Goal: Task Accomplishment & Management: Manage account settings

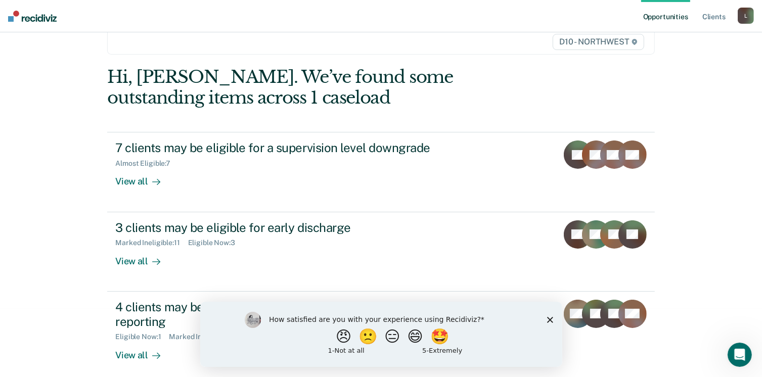
scroll to position [76, 0]
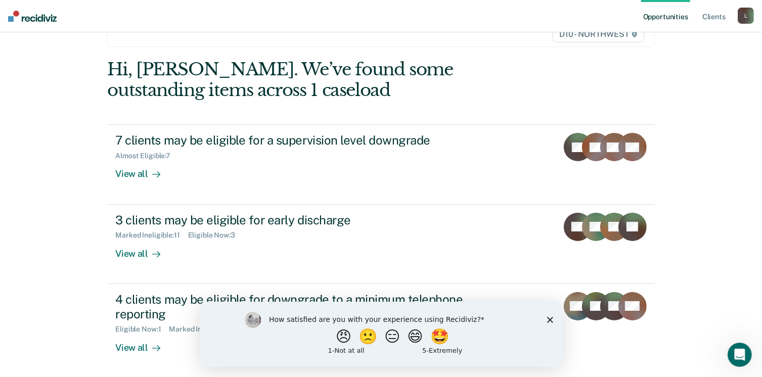
click at [549, 319] on polygon "Close survey" at bounding box center [550, 320] width 6 height 6
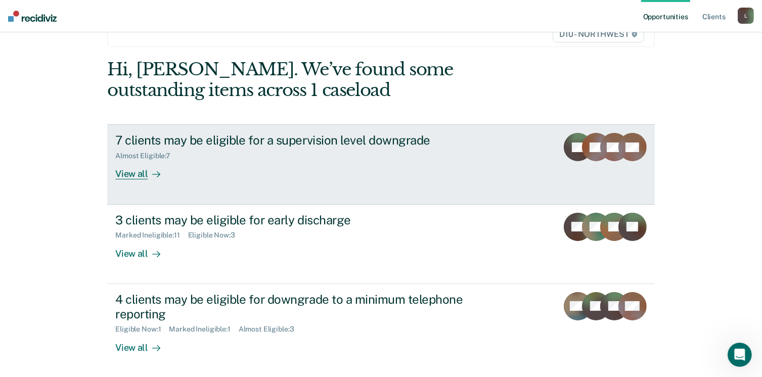
click at [125, 169] on div "View all" at bounding box center [143, 170] width 57 height 20
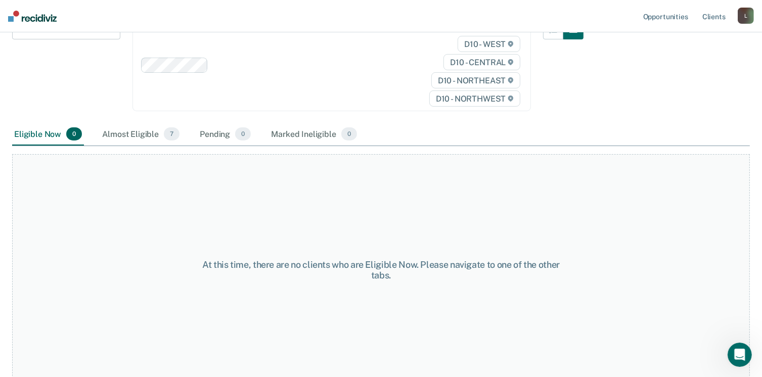
scroll to position [143, 0]
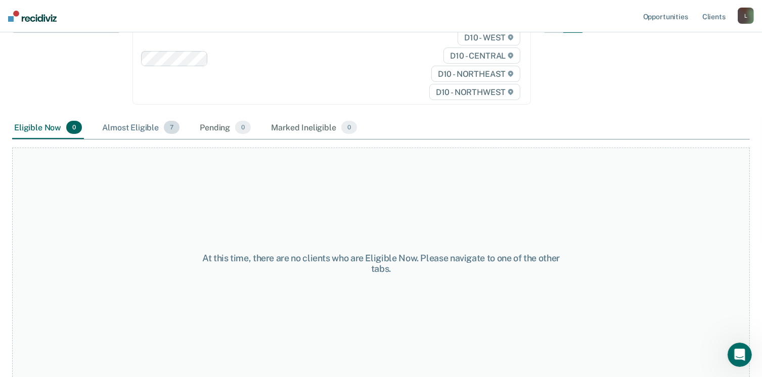
click at [164, 134] on div "Almost Eligible 7" at bounding box center [140, 128] width 81 height 22
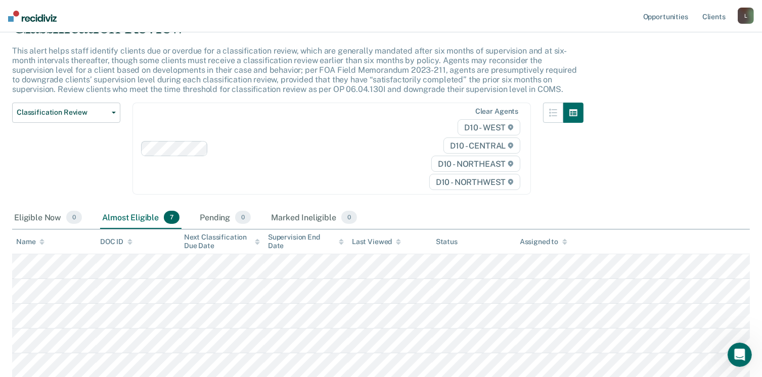
scroll to position [0, 0]
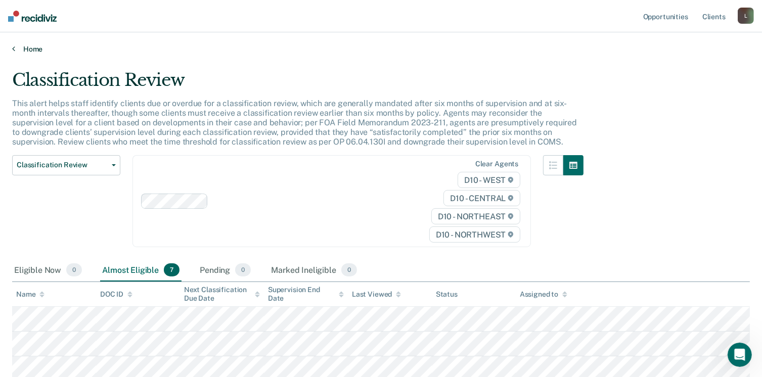
click at [33, 50] on link "Home" at bounding box center [381, 49] width 738 height 9
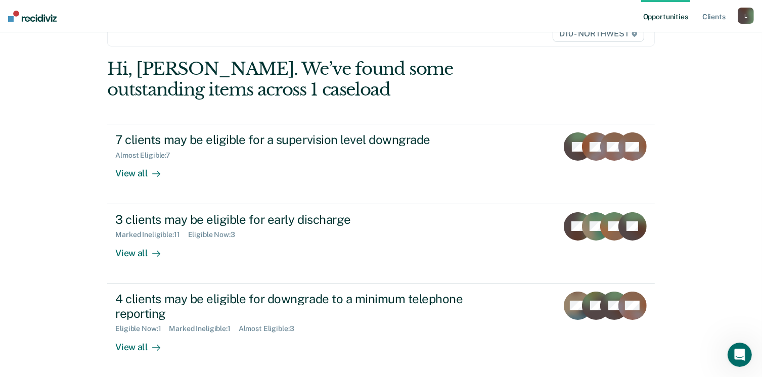
scroll to position [101, 0]
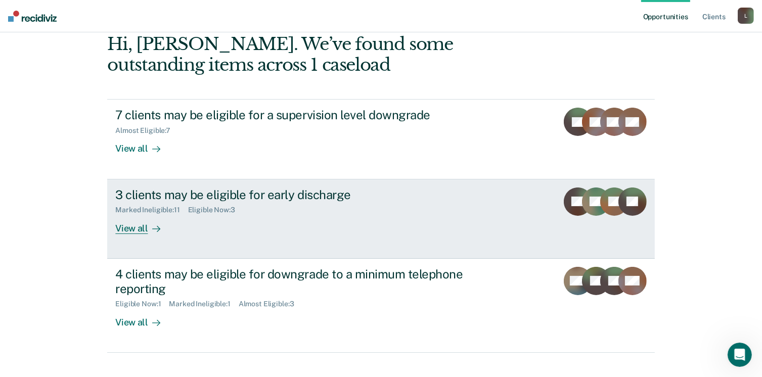
click at [134, 227] on div "View all" at bounding box center [143, 225] width 57 height 20
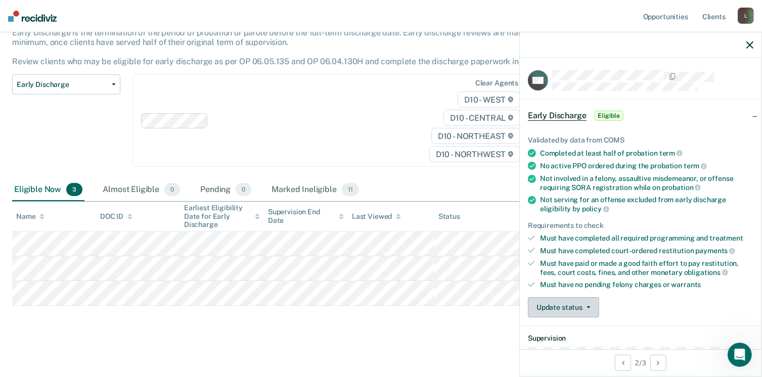
click at [561, 308] on button "Update status" at bounding box center [563, 308] width 71 height 20
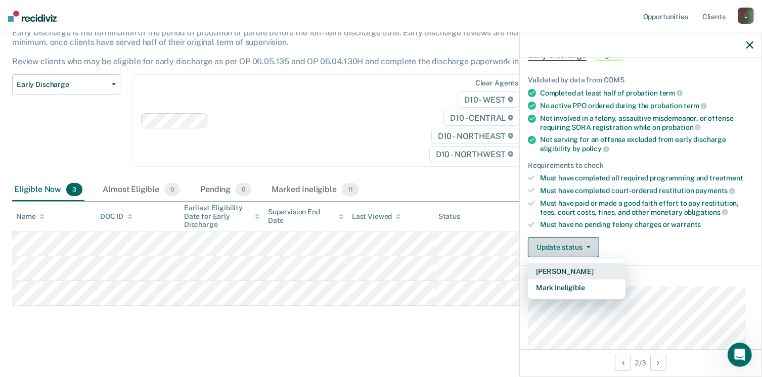
scroll to position [101, 0]
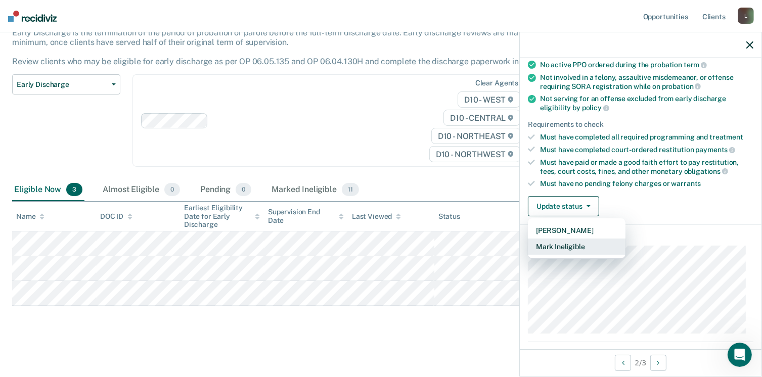
click at [544, 246] on button "Mark Ineligible" at bounding box center [577, 247] width 98 height 16
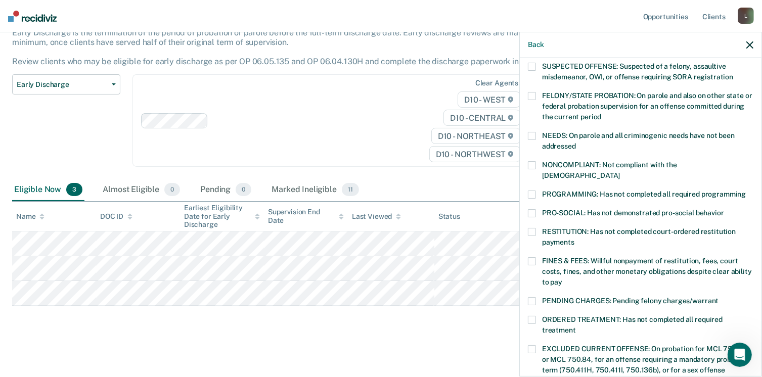
click at [531, 165] on span at bounding box center [532, 165] width 8 height 8
click at [527, 184] on div "AM Which of the following requirements has Aramys Morales-Melendez not met? CHI…" at bounding box center [641, 216] width 242 height 317
click at [529, 191] on span at bounding box center [532, 195] width 8 height 8
click at [533, 228] on span at bounding box center [532, 232] width 8 height 8
click at [532, 228] on span at bounding box center [532, 232] width 8 height 8
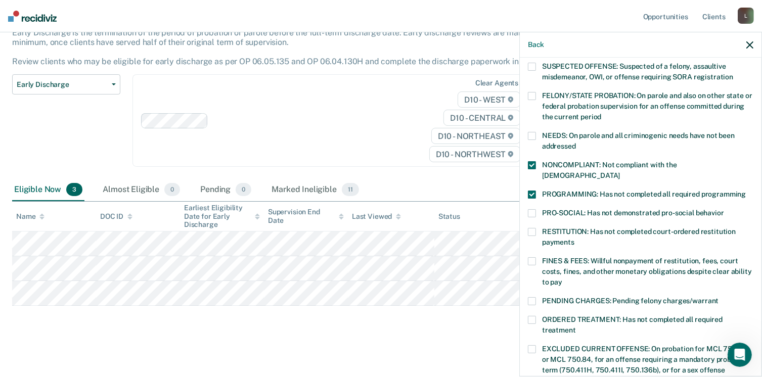
click at [530, 316] on span at bounding box center [532, 320] width 8 height 8
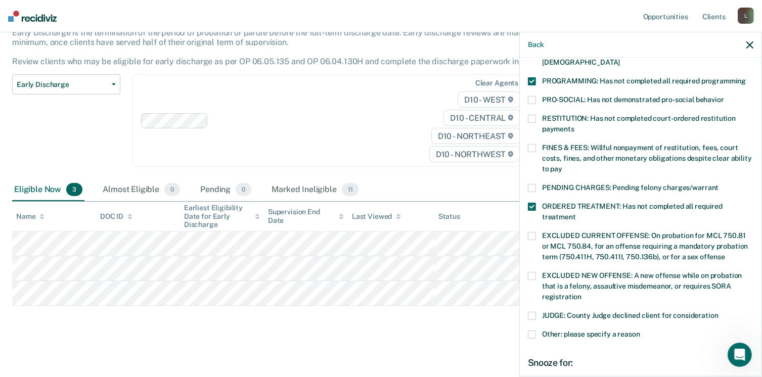
scroll to position [304, 0]
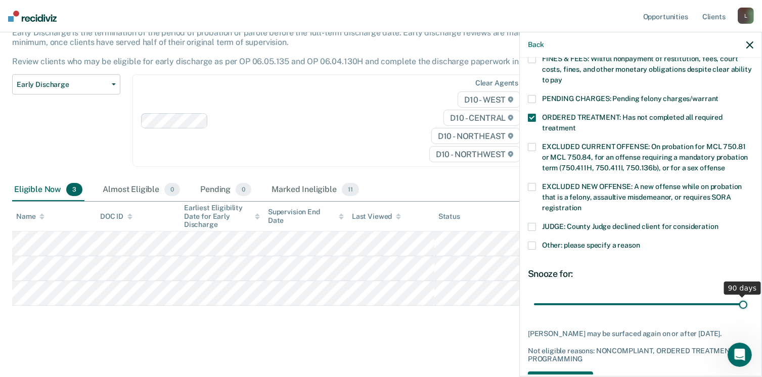
drag, startPoint x: 603, startPoint y: 295, endPoint x: 746, endPoint y: 284, distance: 143.6
type input "90"
click at [746, 296] on input "range" at bounding box center [641, 305] width 214 height 18
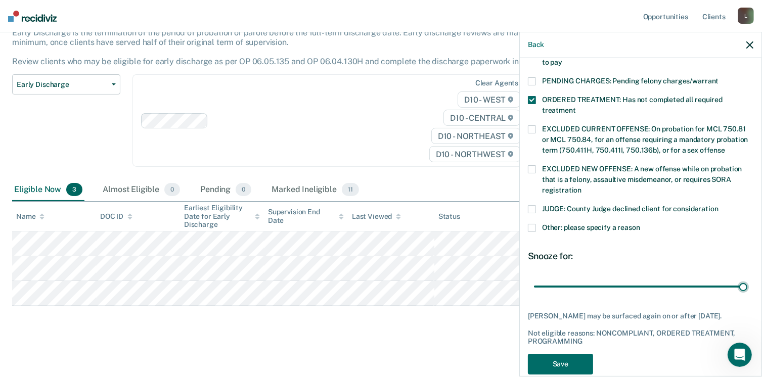
scroll to position [336, 0]
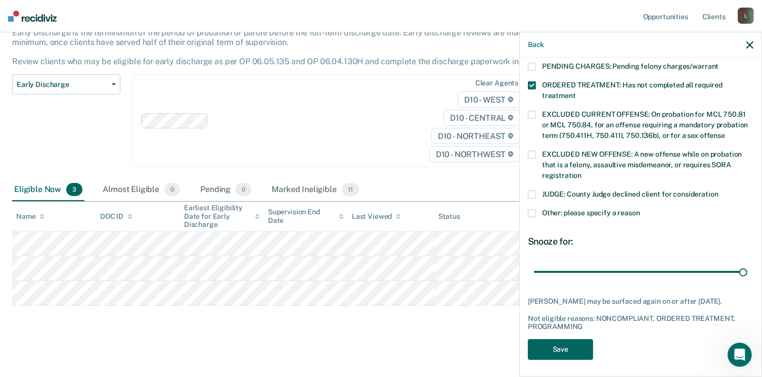
click at [573, 343] on button "Save" at bounding box center [560, 350] width 65 height 21
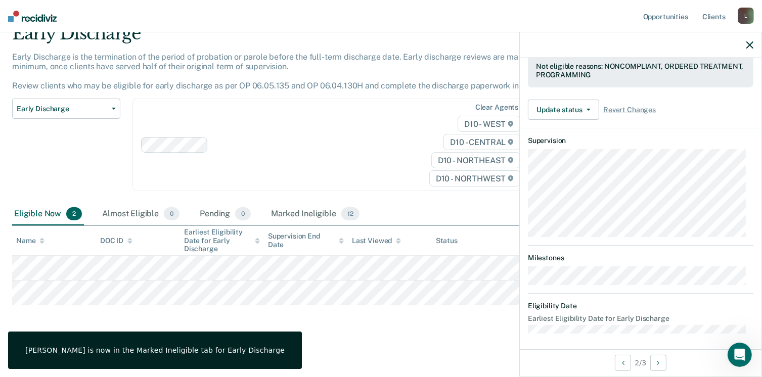
scroll to position [188, 0]
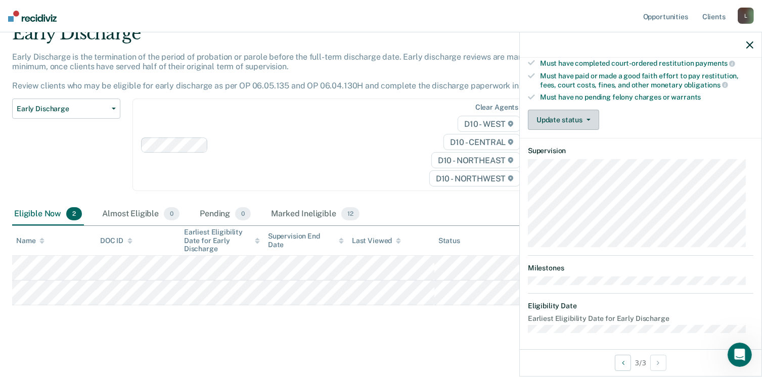
click at [569, 114] on button "Update status" at bounding box center [563, 120] width 71 height 20
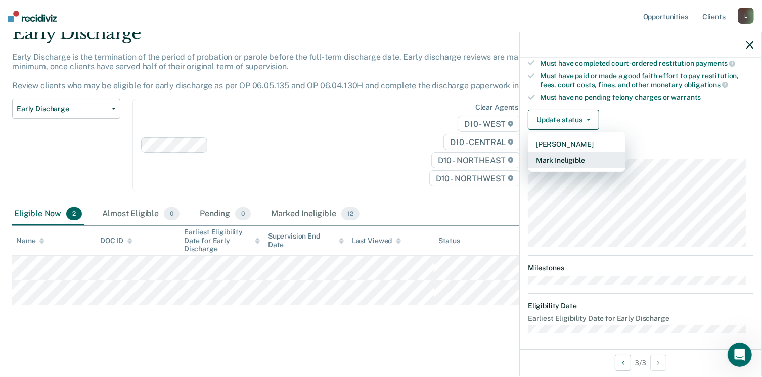
click at [569, 155] on button "Mark Ineligible" at bounding box center [577, 160] width 98 height 16
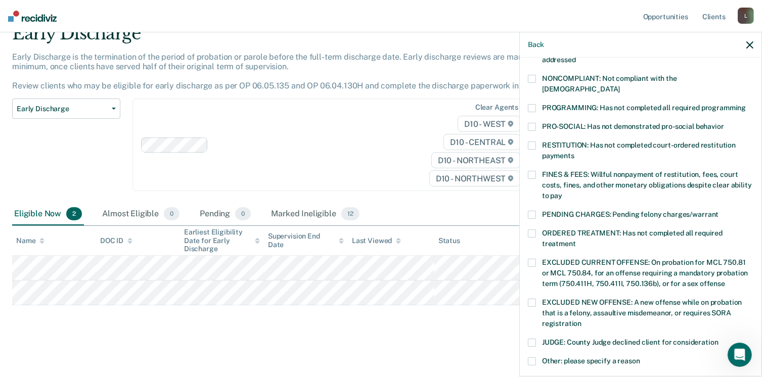
click at [534, 230] on span at bounding box center [532, 234] width 8 height 8
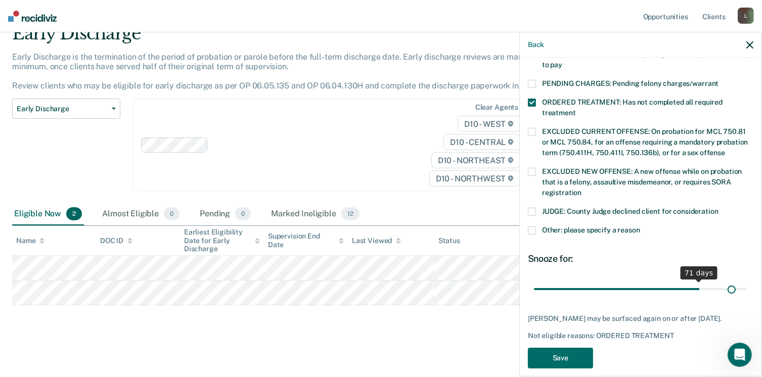
scroll to position [327, 0]
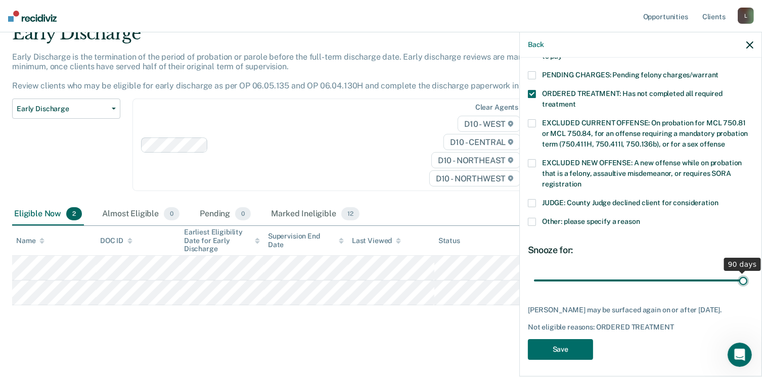
drag, startPoint x: 604, startPoint y: 270, endPoint x: 754, endPoint y: 292, distance: 152.4
type input "90"
click at [748, 290] on input "range" at bounding box center [641, 281] width 214 height 18
click at [578, 347] on button "Save" at bounding box center [560, 350] width 65 height 21
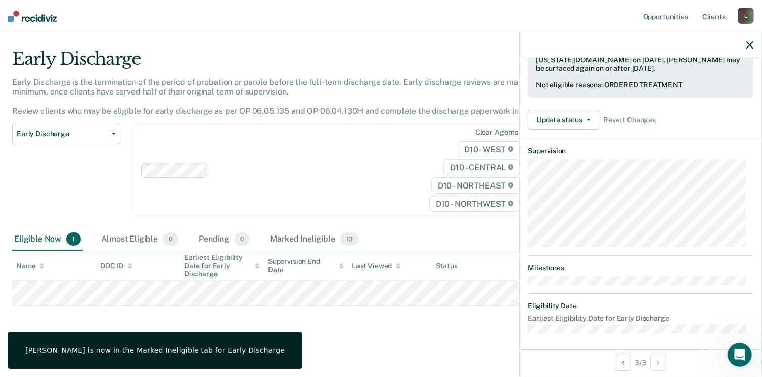
scroll to position [188, 0]
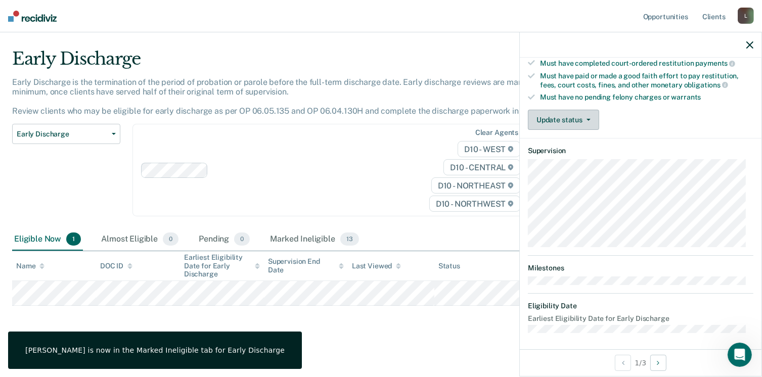
click at [544, 119] on button "Update status" at bounding box center [563, 120] width 71 height 20
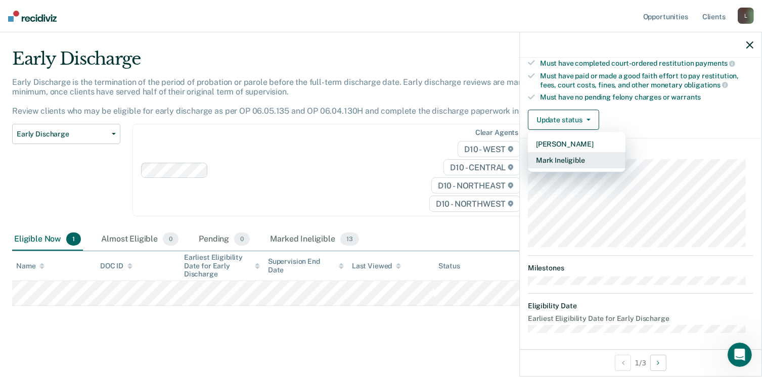
click at [553, 160] on button "Mark Ineligible" at bounding box center [577, 160] width 98 height 16
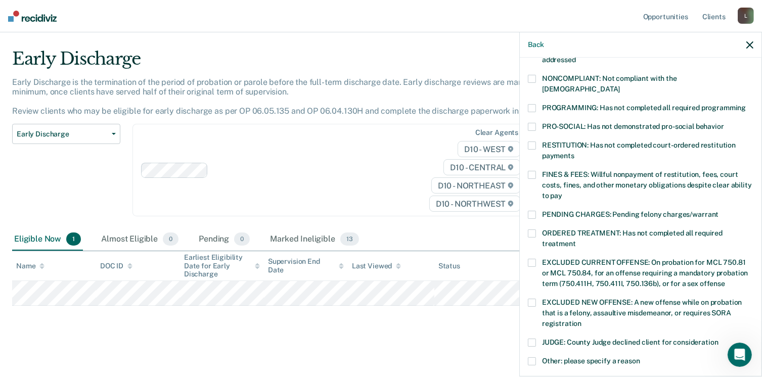
click at [535, 104] on span at bounding box center [532, 108] width 8 height 8
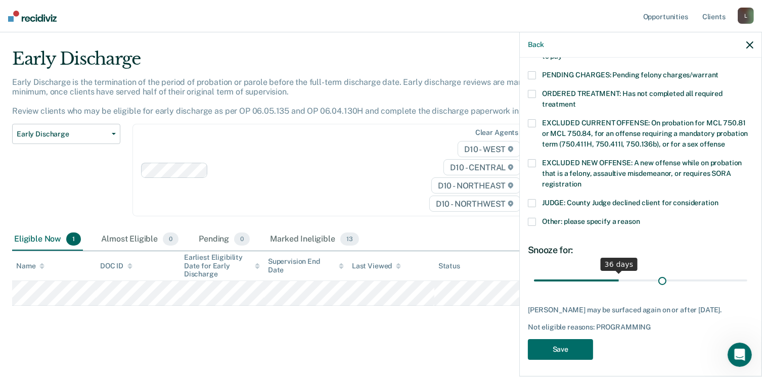
scroll to position [327, 0]
drag, startPoint x: 603, startPoint y: 271, endPoint x: 743, endPoint y: 270, distance: 140.2
type input "90"
click at [743, 272] on input "range" at bounding box center [641, 281] width 214 height 18
click at [568, 343] on button "Save" at bounding box center [560, 350] width 65 height 21
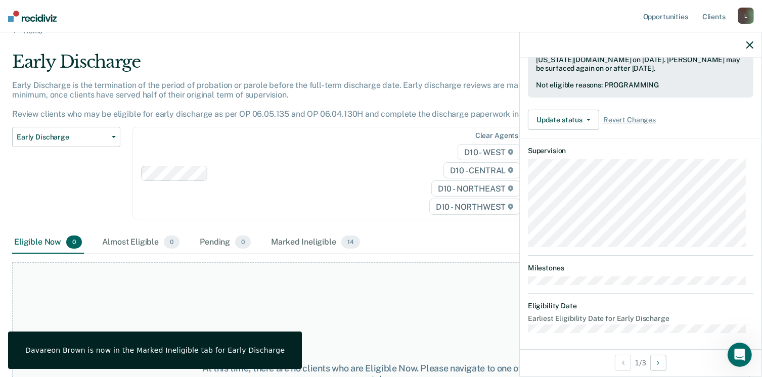
scroll to position [0, 0]
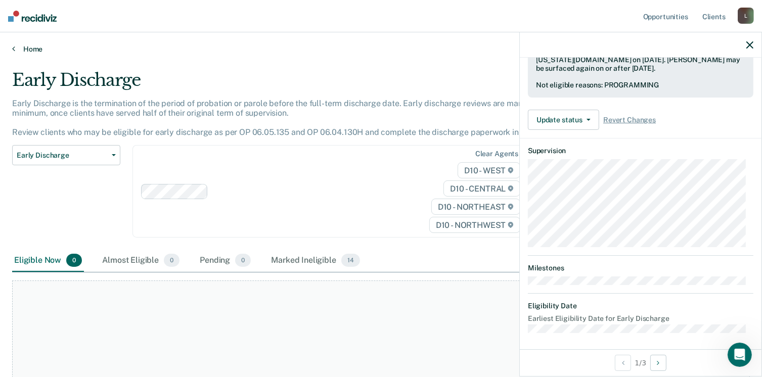
click at [30, 49] on link "Home" at bounding box center [381, 49] width 738 height 9
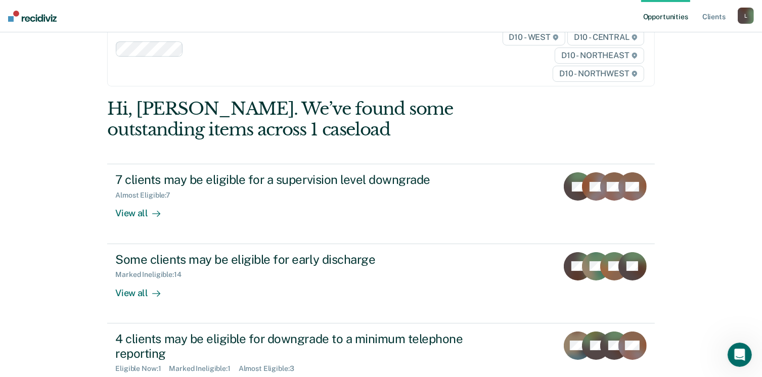
scroll to position [138, 0]
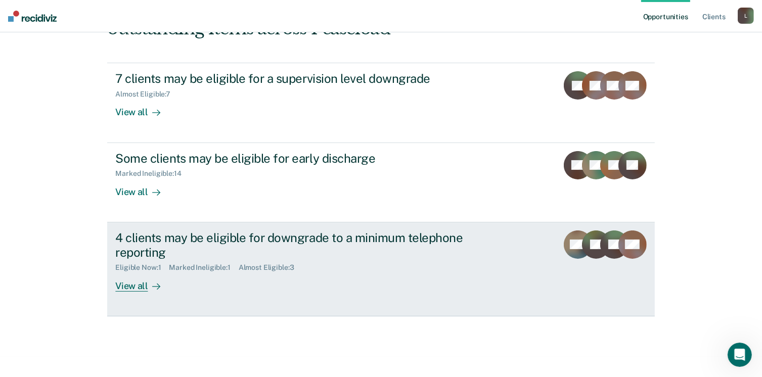
click at [138, 282] on div "View all" at bounding box center [143, 282] width 57 height 20
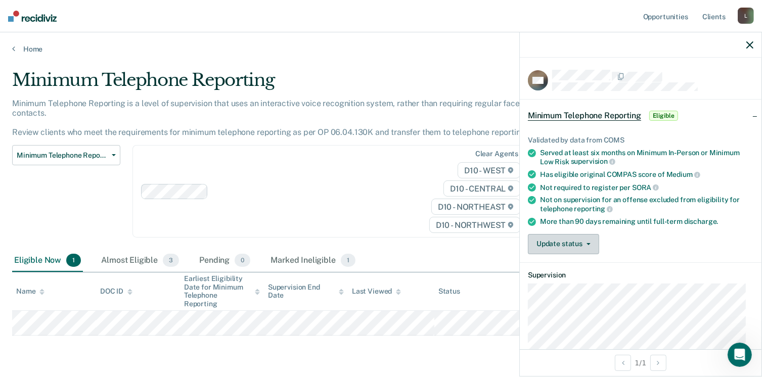
click at [538, 243] on button "Update status" at bounding box center [563, 244] width 71 height 20
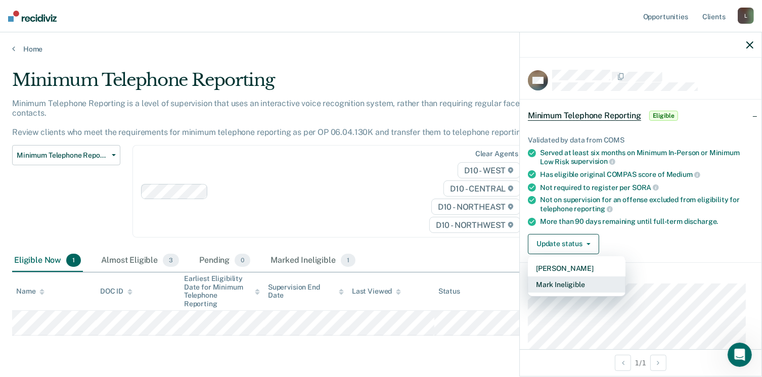
click at [546, 281] on button "Mark Ineligible" at bounding box center [577, 285] width 98 height 16
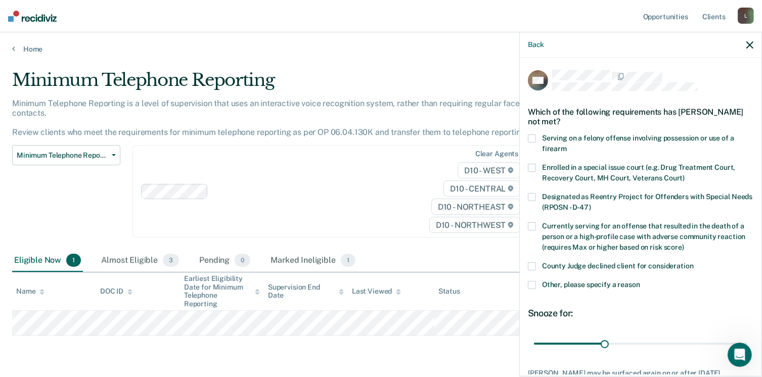
click at [535, 264] on span at bounding box center [532, 267] width 8 height 8
drag, startPoint x: 603, startPoint y: 343, endPoint x: 10, endPoint y: 11, distance: 680.0
type input "90"
click at [737, 353] on input "range" at bounding box center [641, 344] width 214 height 18
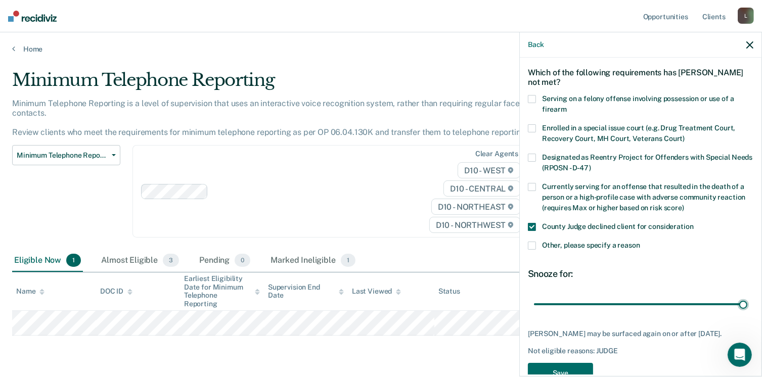
scroll to position [74, 0]
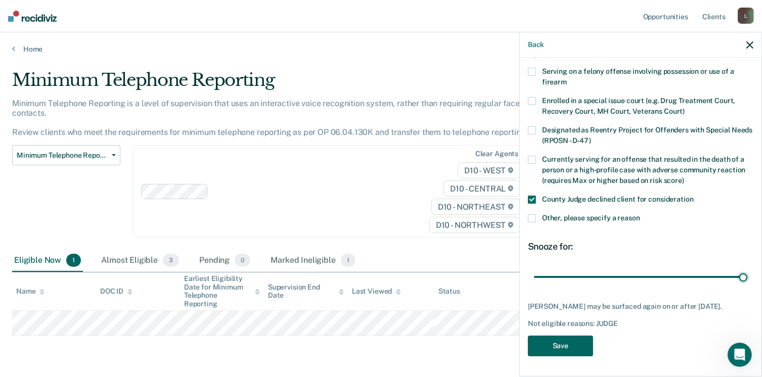
click at [575, 344] on button "Save" at bounding box center [560, 346] width 65 height 21
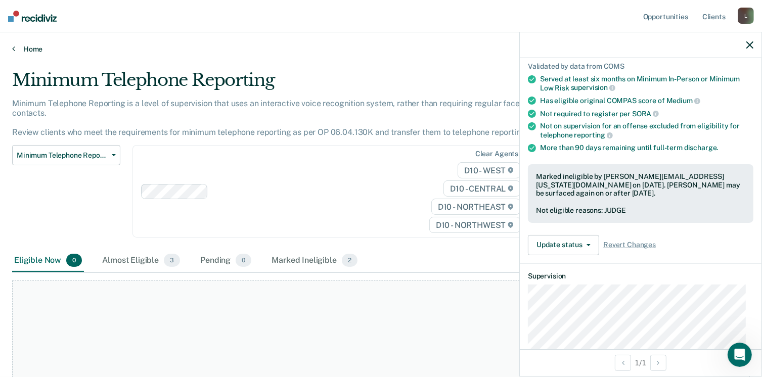
click at [20, 47] on link "Home" at bounding box center [381, 49] width 738 height 9
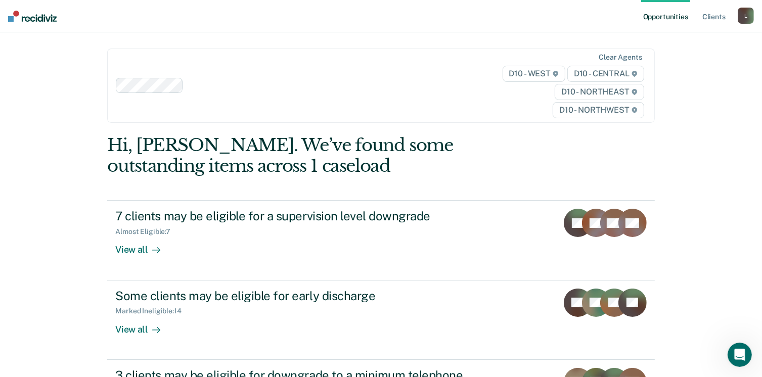
click at [745, 19] on div "L" at bounding box center [746, 16] width 16 height 16
click at [673, 65] on link "Log Out" at bounding box center [705, 66] width 81 height 9
